Goal: Task Accomplishment & Management: Use online tool/utility

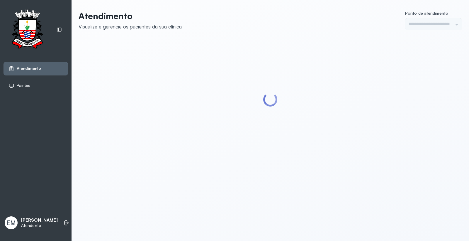
type input "*********"
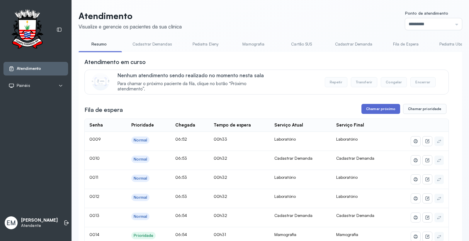
click at [368, 110] on button "Chamar próximo" at bounding box center [381, 109] width 39 height 10
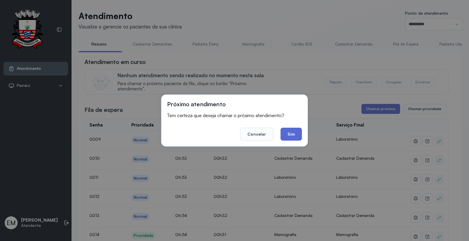
click at [292, 133] on button "Sim" at bounding box center [291, 134] width 21 height 13
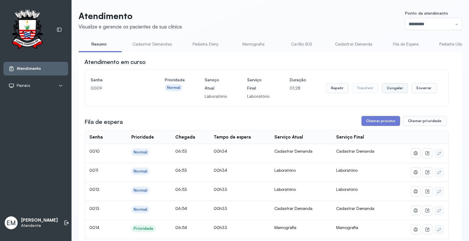
click at [395, 91] on button "Congelar" at bounding box center [395, 88] width 26 height 10
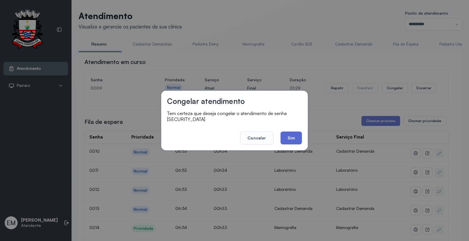
click at [294, 136] on button "Sim" at bounding box center [291, 137] width 21 height 13
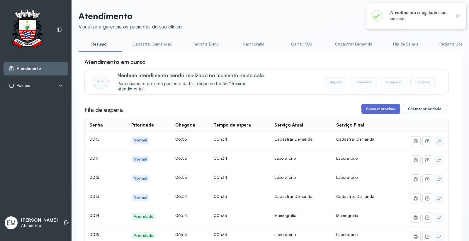
click at [379, 112] on button "Chamar próximo" at bounding box center [381, 109] width 39 height 10
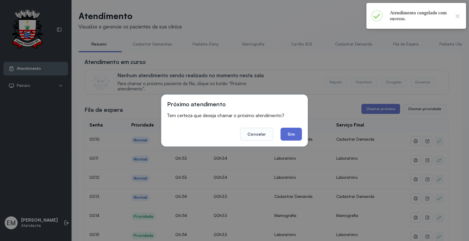
click at [292, 134] on button "Sim" at bounding box center [291, 134] width 21 height 13
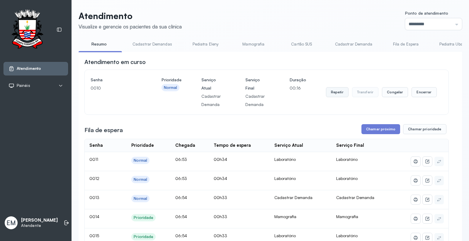
click at [342, 95] on button "Repetir" at bounding box center [337, 92] width 23 height 10
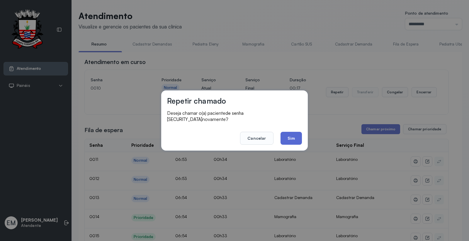
click at [287, 135] on button "Sim" at bounding box center [291, 138] width 21 height 13
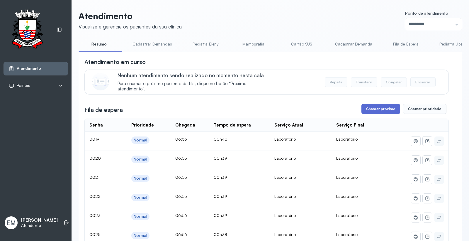
click at [384, 110] on button "Chamar próximo" at bounding box center [381, 109] width 39 height 10
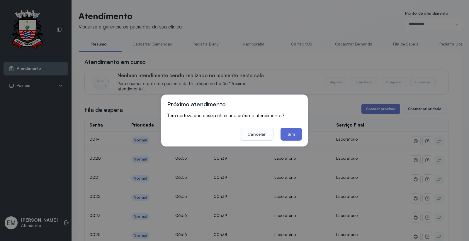
click at [297, 131] on button "Sim" at bounding box center [291, 134] width 21 height 13
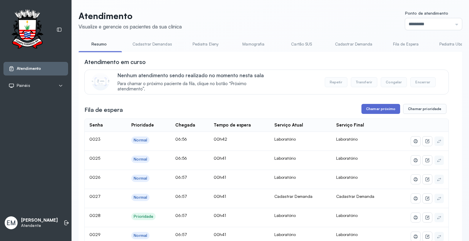
click at [383, 108] on button "Chamar próximo" at bounding box center [381, 109] width 39 height 10
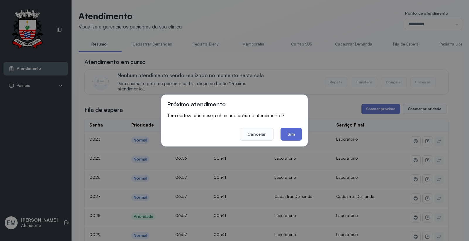
click at [293, 133] on button "Sim" at bounding box center [291, 134] width 21 height 13
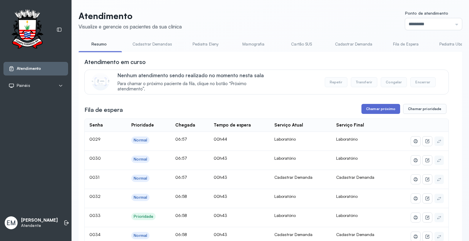
click at [371, 111] on button "Chamar próximo" at bounding box center [381, 109] width 39 height 10
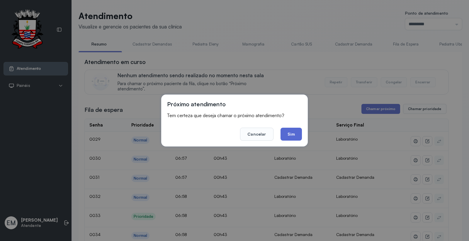
click at [286, 133] on button "Sim" at bounding box center [291, 134] width 21 height 13
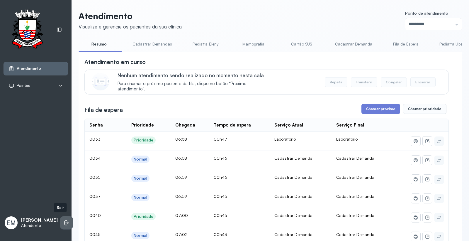
click at [64, 222] on icon at bounding box center [67, 223] width 6 height 6
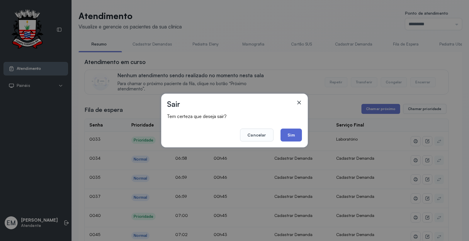
click at [284, 136] on button "Sim" at bounding box center [291, 134] width 21 height 13
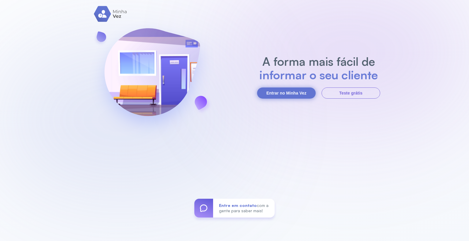
click at [273, 91] on button "Entrar no Minha Vez" at bounding box center [286, 92] width 59 height 11
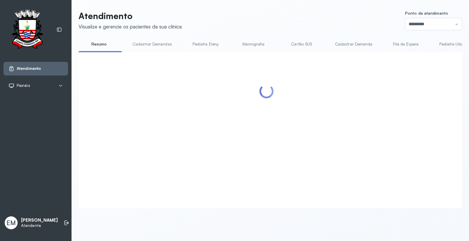
click at [303, 43] on link "Cartão SUS" at bounding box center [301, 44] width 41 height 10
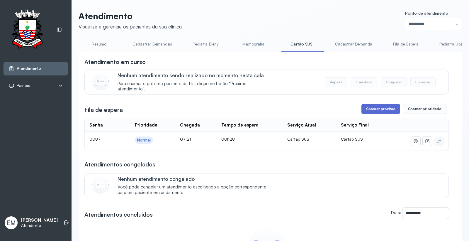
click at [385, 113] on button "Chamar próximo" at bounding box center [381, 109] width 39 height 10
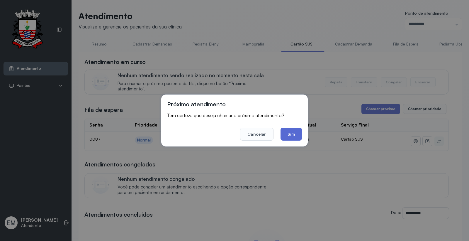
click at [296, 135] on button "Sim" at bounding box center [291, 134] width 21 height 13
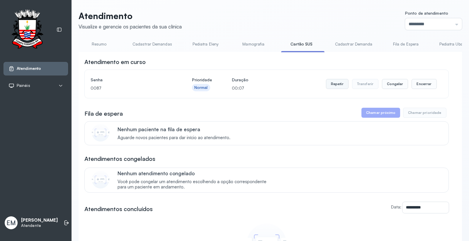
click at [336, 89] on button "Repetir" at bounding box center [337, 84] width 23 height 10
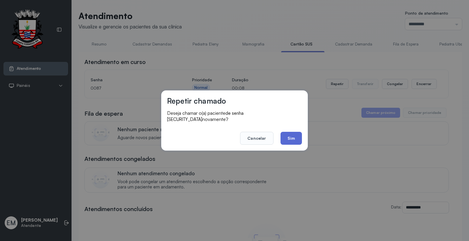
click at [291, 133] on button "Sim" at bounding box center [291, 138] width 21 height 13
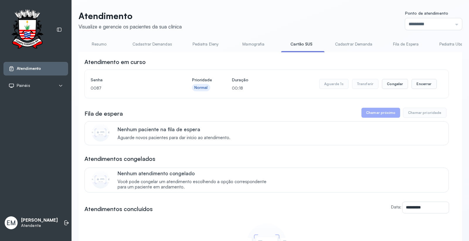
click at [103, 42] on link "Resumo" at bounding box center [99, 44] width 41 height 10
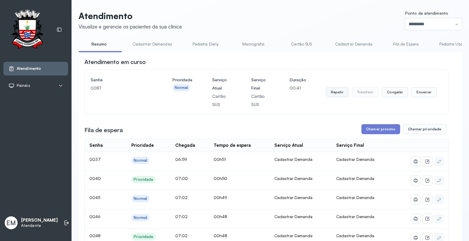
drag, startPoint x: 330, startPoint y: 93, endPoint x: 329, endPoint y: 97, distance: 4.0
click at [329, 97] on button "Repetir" at bounding box center [337, 92] width 23 height 10
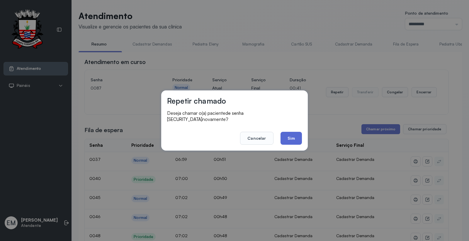
click at [298, 135] on button "Sim" at bounding box center [291, 138] width 21 height 13
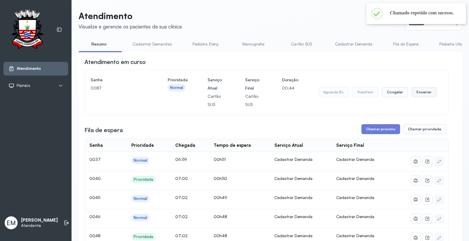
click at [417, 94] on button "Encerrar" at bounding box center [424, 92] width 25 height 10
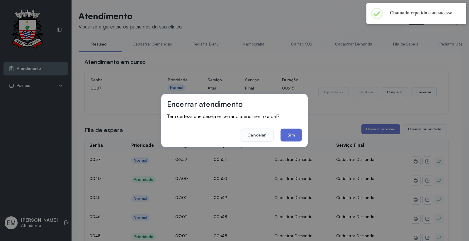
click at [293, 137] on button "Sim" at bounding box center [291, 134] width 21 height 13
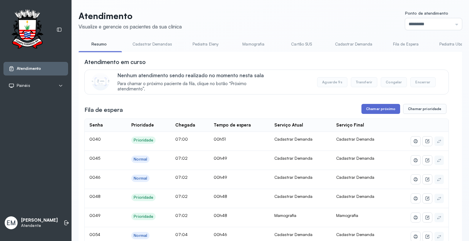
click at [370, 109] on button "Chamar próximo" at bounding box center [381, 109] width 39 height 10
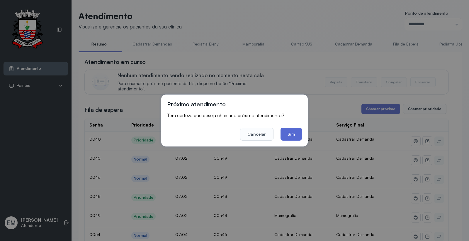
click at [300, 136] on button "Sim" at bounding box center [291, 134] width 21 height 13
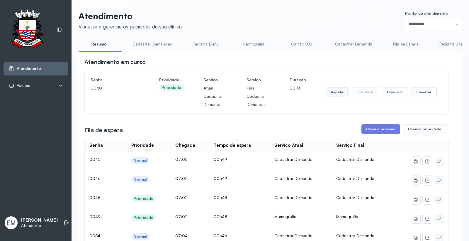
click at [338, 94] on button "Repetir" at bounding box center [337, 92] width 23 height 10
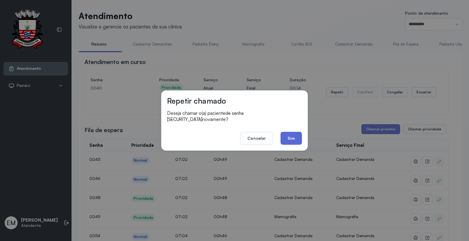
click at [290, 132] on button "Sim" at bounding box center [291, 138] width 21 height 13
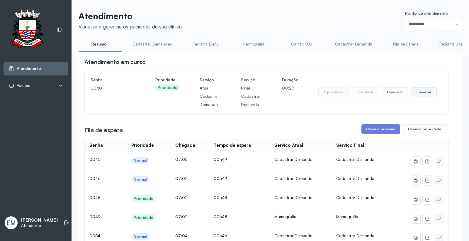
click at [418, 90] on button "Encerrar" at bounding box center [424, 92] width 25 height 10
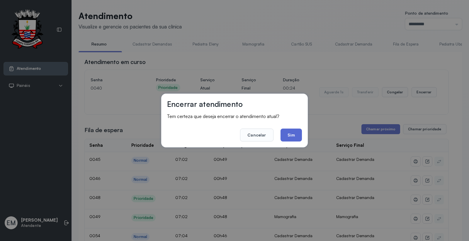
click at [286, 134] on button "Sim" at bounding box center [291, 134] width 21 height 13
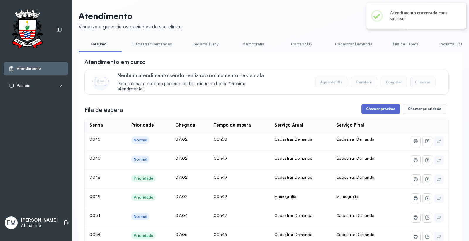
click at [371, 111] on button "Chamar próximo" at bounding box center [381, 109] width 39 height 10
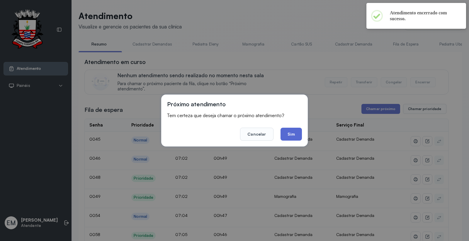
click at [301, 131] on button "Sim" at bounding box center [291, 134] width 21 height 13
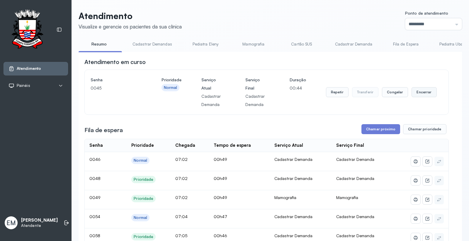
click at [412, 91] on button "Encerrar" at bounding box center [424, 92] width 25 height 10
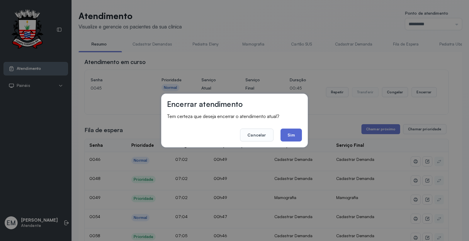
click at [289, 135] on button "Sim" at bounding box center [291, 134] width 21 height 13
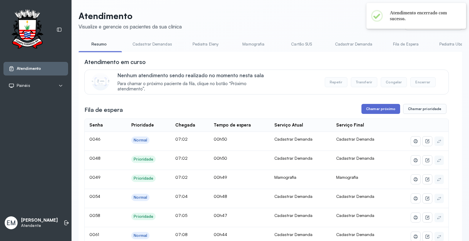
click at [378, 113] on button "Chamar próximo" at bounding box center [381, 109] width 39 height 10
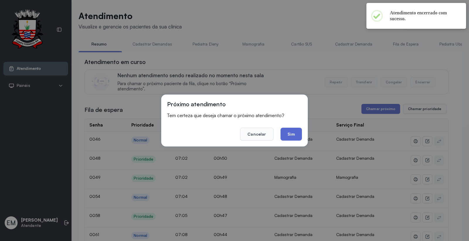
click at [298, 135] on button "Sim" at bounding box center [291, 134] width 21 height 13
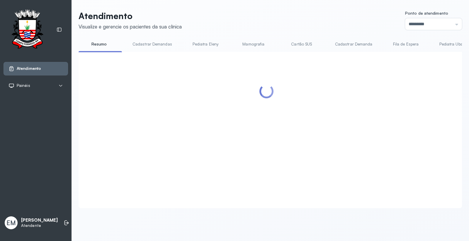
click at [368, 109] on div at bounding box center [266, 123] width 365 height 130
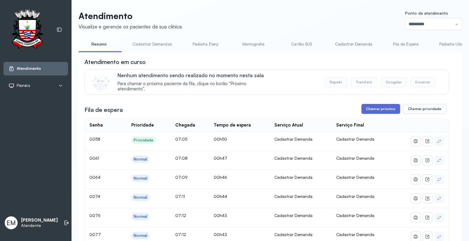
click at [370, 112] on button "Chamar próximo" at bounding box center [381, 109] width 39 height 10
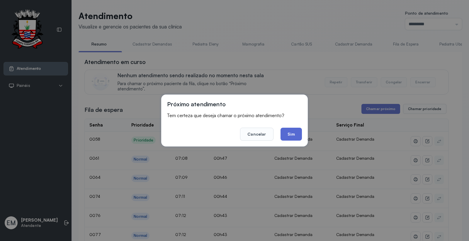
click at [294, 133] on button "Sim" at bounding box center [291, 134] width 21 height 13
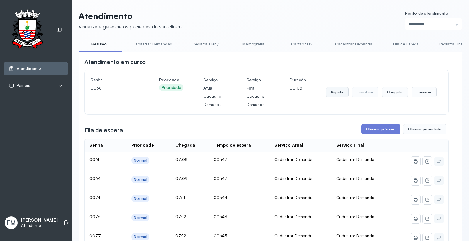
click at [339, 94] on button "Repetir" at bounding box center [337, 92] width 23 height 10
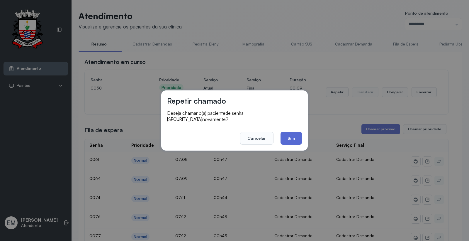
click at [287, 132] on button "Sim" at bounding box center [291, 138] width 21 height 13
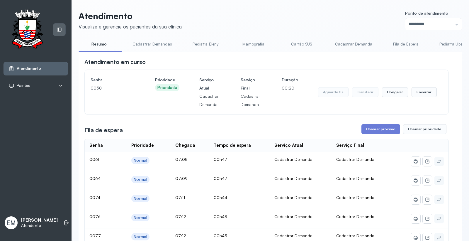
click at [63, 29] on div at bounding box center [59, 29] width 12 height 12
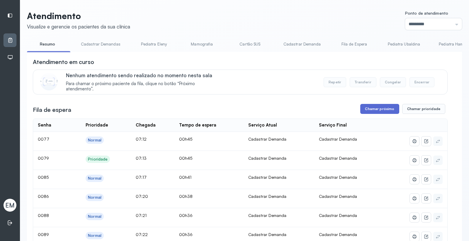
click at [385, 109] on button "Chamar próximo" at bounding box center [379, 109] width 39 height 10
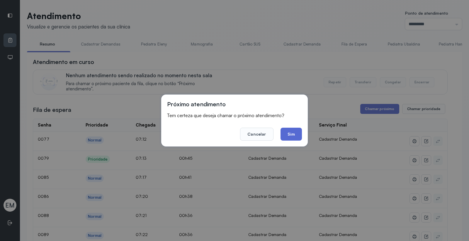
click at [300, 131] on button "Sim" at bounding box center [291, 134] width 21 height 13
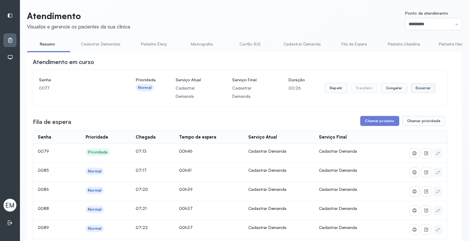
click at [421, 85] on button "Encerrar" at bounding box center [423, 88] width 25 height 10
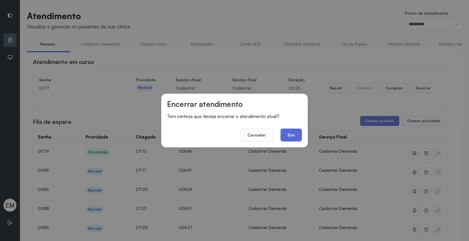
click at [289, 134] on button "Sim" at bounding box center [291, 134] width 21 height 13
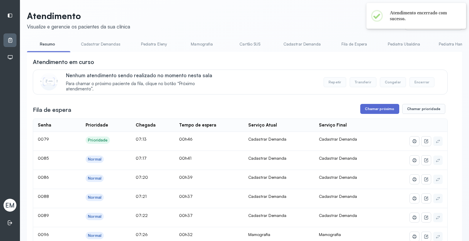
click at [377, 109] on button "Chamar próximo" at bounding box center [379, 109] width 39 height 10
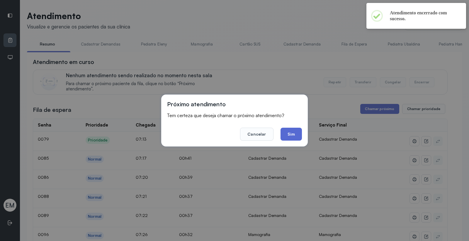
click at [289, 130] on button "Sim" at bounding box center [291, 134] width 21 height 13
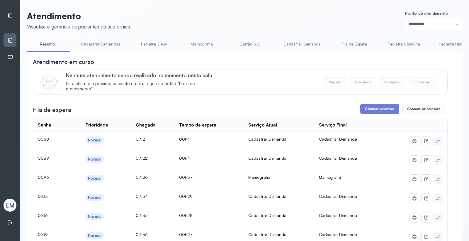
click at [10, 206] on span "EM" at bounding box center [9, 205] width 9 height 8
click at [11, 206] on span "EM" at bounding box center [9, 205] width 9 height 8
drag, startPoint x: 11, startPoint y: 206, endPoint x: 48, endPoint y: 189, distance: 40.3
click at [13, 204] on span "EM" at bounding box center [9, 205] width 9 height 8
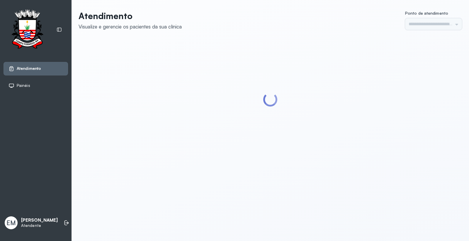
type input "*********"
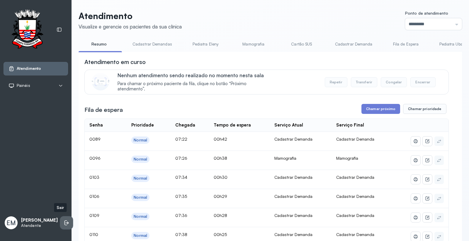
click at [64, 221] on icon at bounding box center [67, 223] width 6 height 6
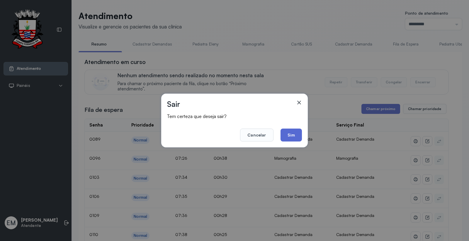
click at [294, 130] on button "Sim" at bounding box center [291, 134] width 21 height 13
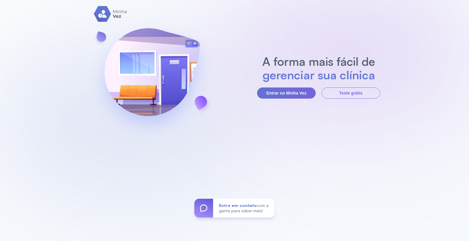
click at [306, 77] on h2 "gerenciar sua clínica" at bounding box center [319, 74] width 119 height 13
click at [287, 94] on button "Entrar no Minha Vez" at bounding box center [286, 92] width 59 height 11
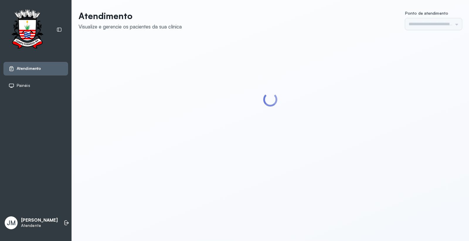
type input "*********"
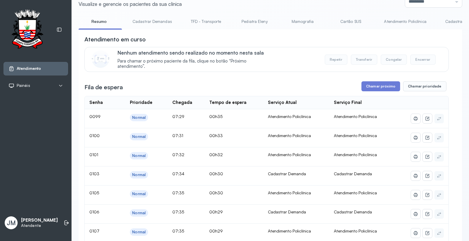
scroll to position [33, 0]
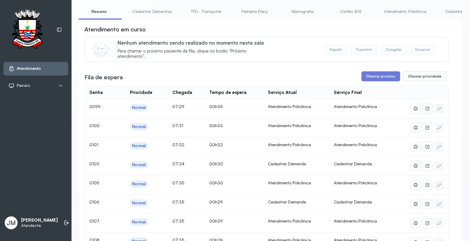
click at [452, 11] on link "Cadastrar Demanda" at bounding box center [464, 12] width 49 height 10
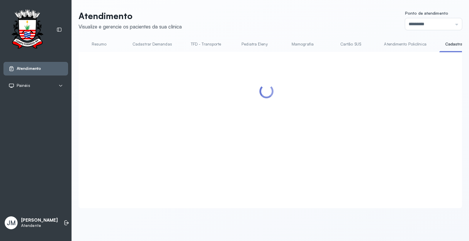
scroll to position [0, 0]
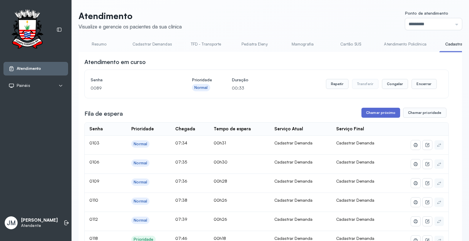
click at [386, 116] on button "Chamar próximo" at bounding box center [381, 113] width 39 height 10
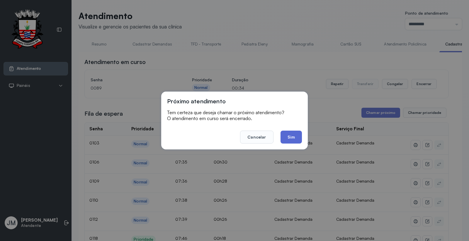
click at [286, 137] on button "Sim" at bounding box center [291, 136] width 21 height 13
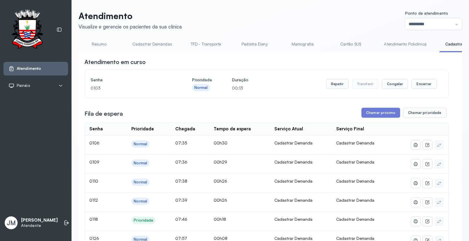
click at [351, 41] on link "Cartão SUS" at bounding box center [350, 44] width 41 height 10
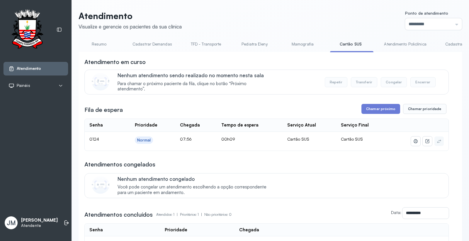
click at [444, 43] on link "Cadastrar Demanda" at bounding box center [464, 44] width 49 height 10
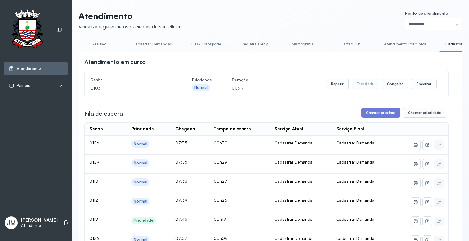
click at [96, 41] on link "Resumo" at bounding box center [99, 44] width 41 height 10
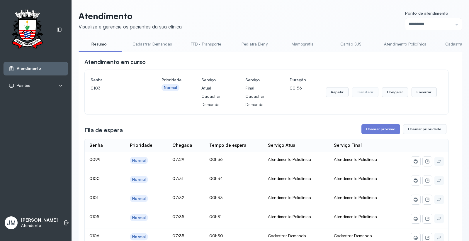
click at [449, 43] on link "Cadastrar Demanda" at bounding box center [464, 44] width 49 height 10
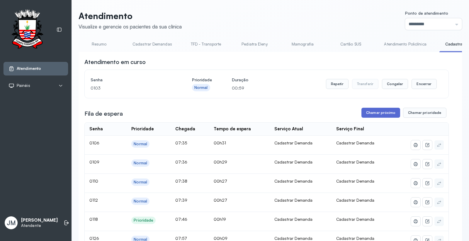
click at [381, 113] on button "Chamar próximo" at bounding box center [381, 113] width 39 height 10
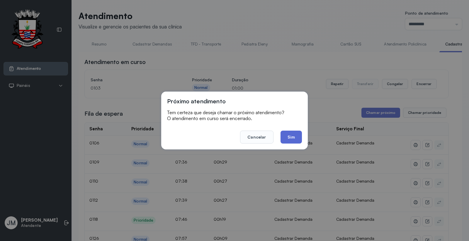
click at [289, 136] on button "Sim" at bounding box center [291, 136] width 21 height 13
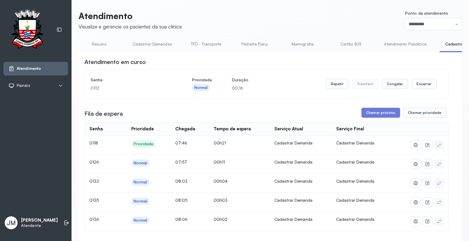
click at [344, 43] on link "Cartão SUS" at bounding box center [350, 44] width 41 height 10
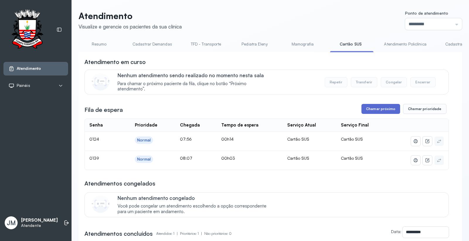
click at [382, 112] on button "Chamar próximo" at bounding box center [381, 109] width 39 height 10
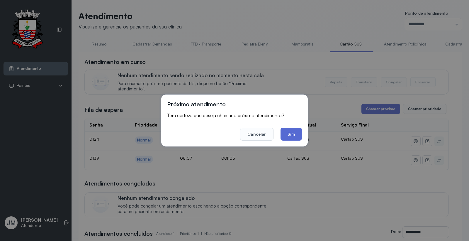
click at [296, 134] on button "Sim" at bounding box center [291, 134] width 21 height 13
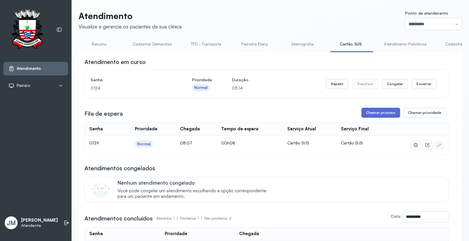
click at [374, 118] on button "Chamar próximo" at bounding box center [381, 113] width 39 height 10
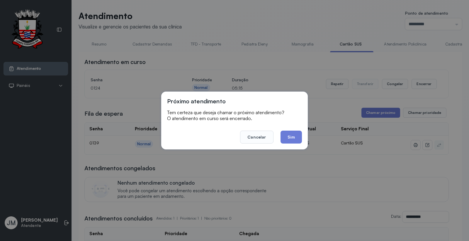
click at [298, 138] on button "Sim" at bounding box center [291, 136] width 21 height 13
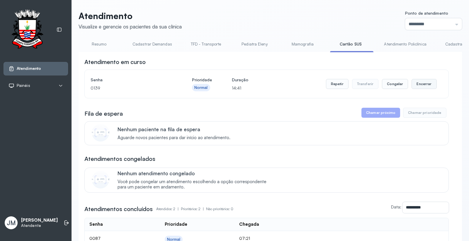
click at [417, 86] on button "Encerrar" at bounding box center [424, 84] width 25 height 10
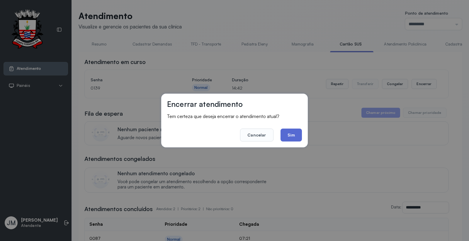
click at [291, 135] on button "Sim" at bounding box center [291, 134] width 21 height 13
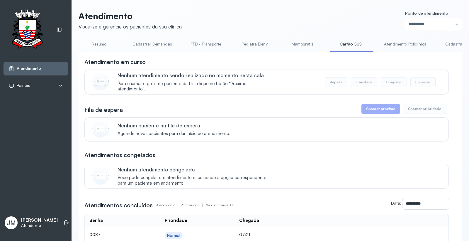
click at [257, 44] on link "Pediatra Eleny" at bounding box center [254, 44] width 41 height 10
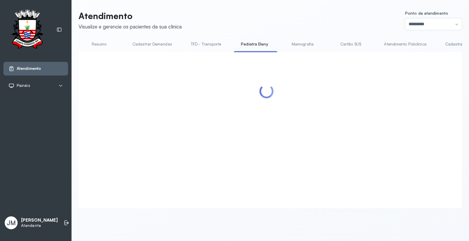
click at [257, 44] on link "Pediatra Eleny" at bounding box center [254, 44] width 41 height 10
click at [348, 43] on link "Cartão SUS" at bounding box center [350, 44] width 41 height 10
click at [350, 42] on link "Cartão SUS" at bounding box center [350, 44] width 41 height 10
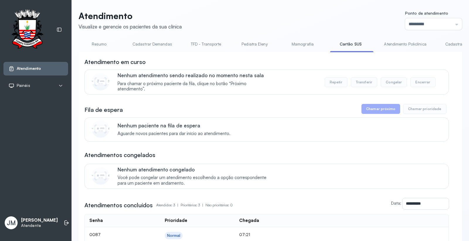
click at [345, 43] on link "Cartão SUS" at bounding box center [350, 44] width 41 height 10
click at [248, 44] on link "Pediatra Eleny" at bounding box center [254, 44] width 41 height 10
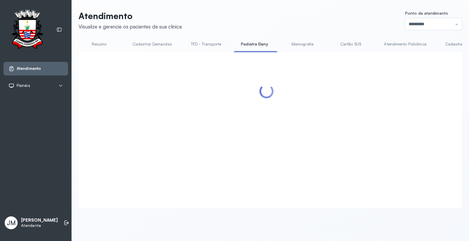
click at [345, 46] on link "Cartão SUS" at bounding box center [350, 44] width 41 height 10
click at [345, 45] on link "Cartão SUS" at bounding box center [350, 44] width 41 height 10
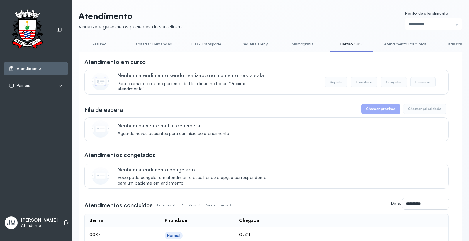
click at [96, 43] on link "Resumo" at bounding box center [99, 44] width 41 height 10
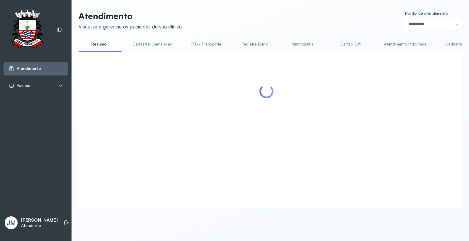
click at [96, 43] on link "Resumo" at bounding box center [99, 44] width 41 height 10
